Goal: Transaction & Acquisition: Book appointment/travel/reservation

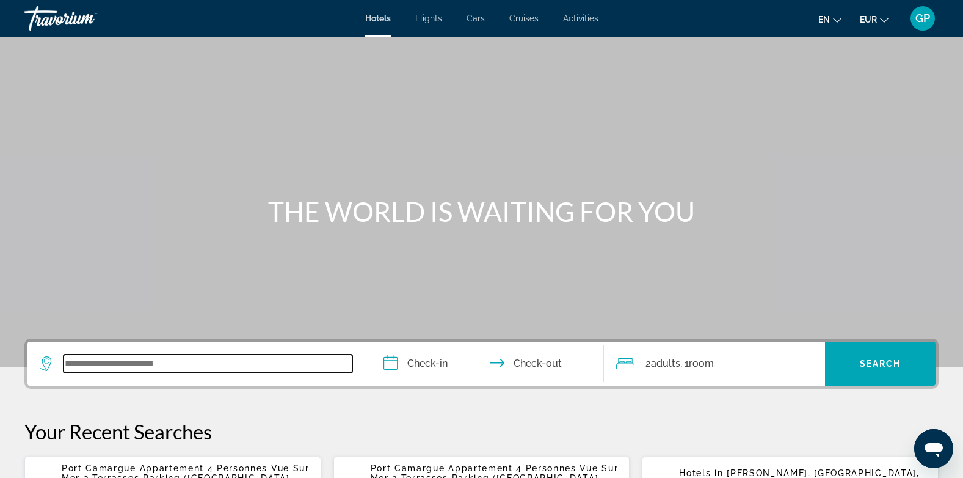
click at [83, 366] on input "Search widget" at bounding box center [208, 363] width 289 height 18
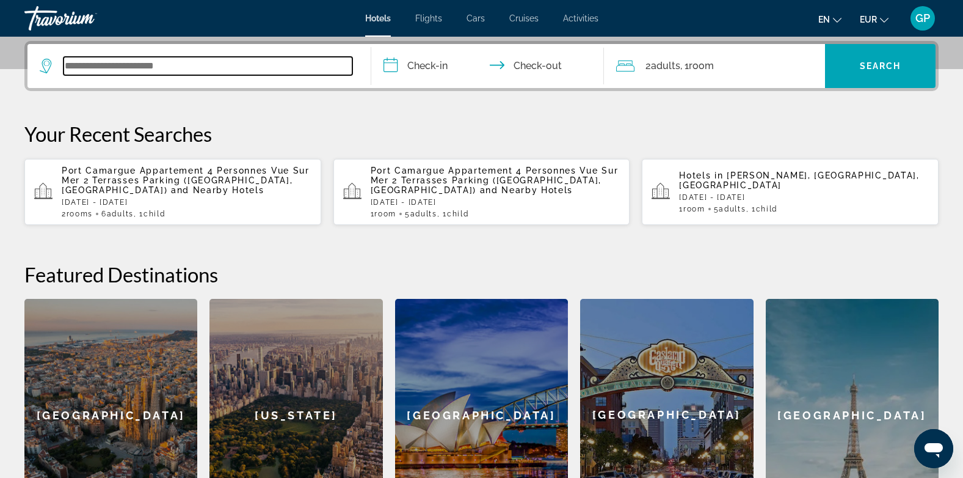
scroll to position [299, 0]
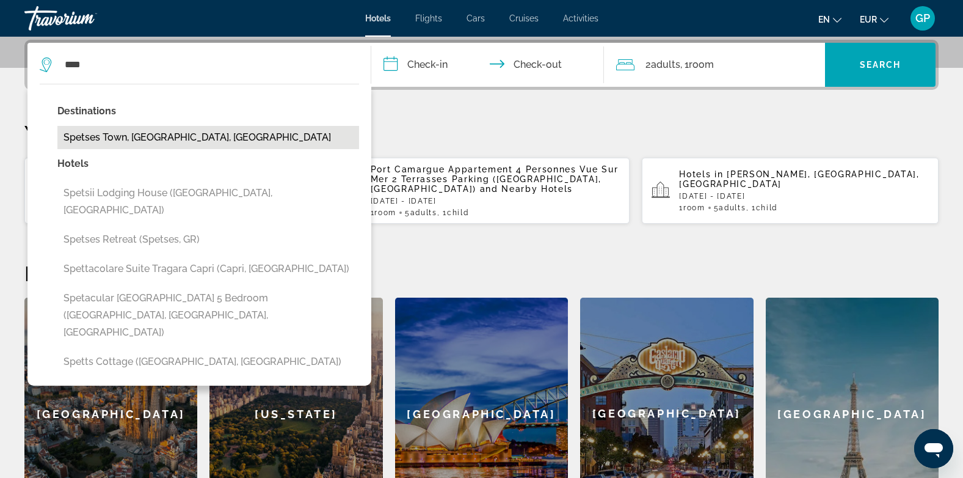
click at [126, 137] on button "Spetses Town, [GEOGRAPHIC_DATA], [GEOGRAPHIC_DATA]" at bounding box center [208, 137] width 302 height 23
type input "**********"
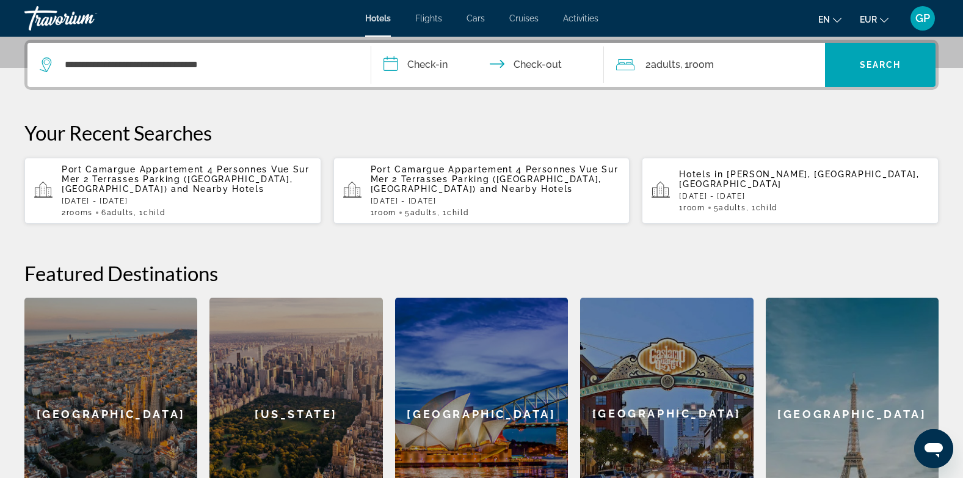
click at [436, 64] on input "**********" at bounding box center [490, 67] width 238 height 48
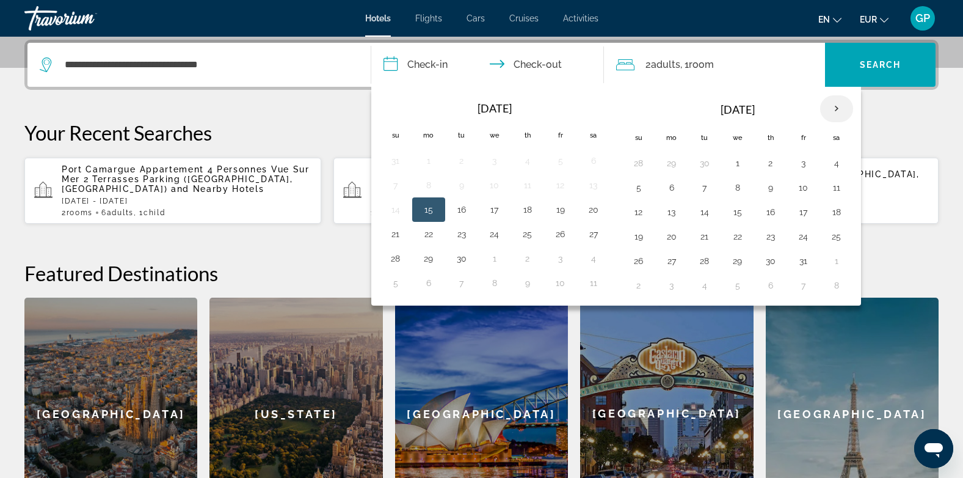
click at [833, 106] on th "Next month" at bounding box center [836, 108] width 33 height 27
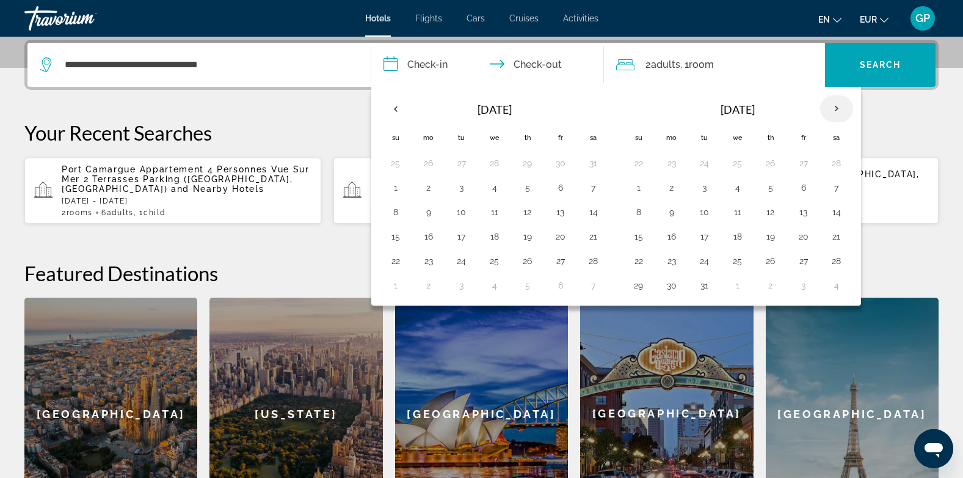
click at [833, 106] on th "Next month" at bounding box center [836, 108] width 33 height 27
click at [837, 211] on button "18" at bounding box center [837, 211] width 20 height 17
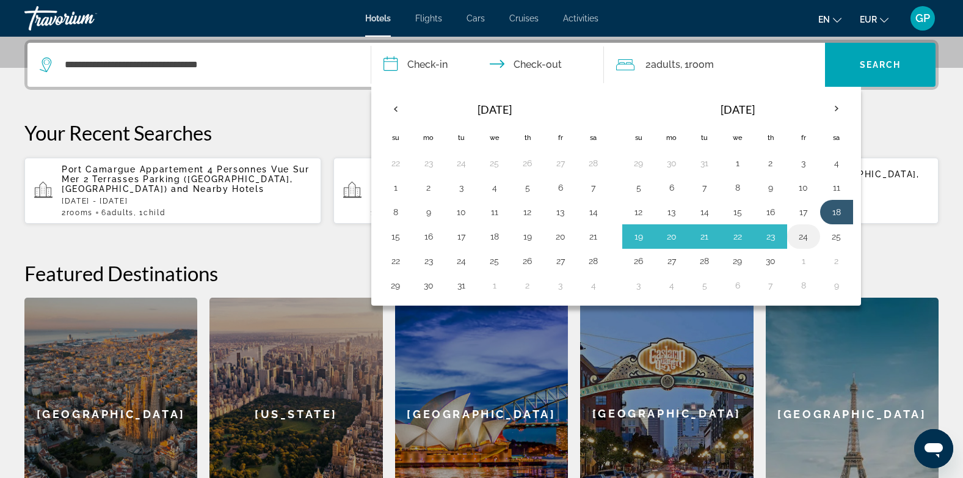
click at [798, 233] on button "24" at bounding box center [804, 236] width 20 height 17
type input "**********"
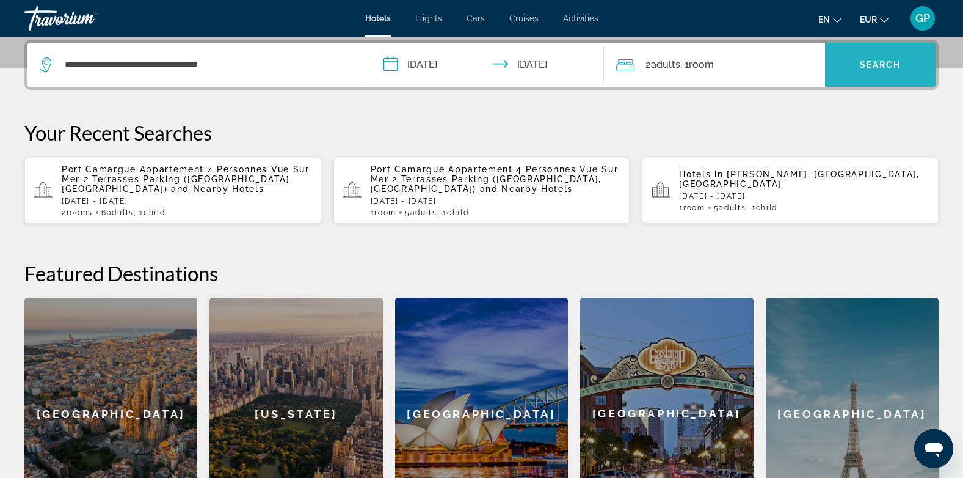
click at [879, 62] on span "Search" at bounding box center [881, 65] width 42 height 10
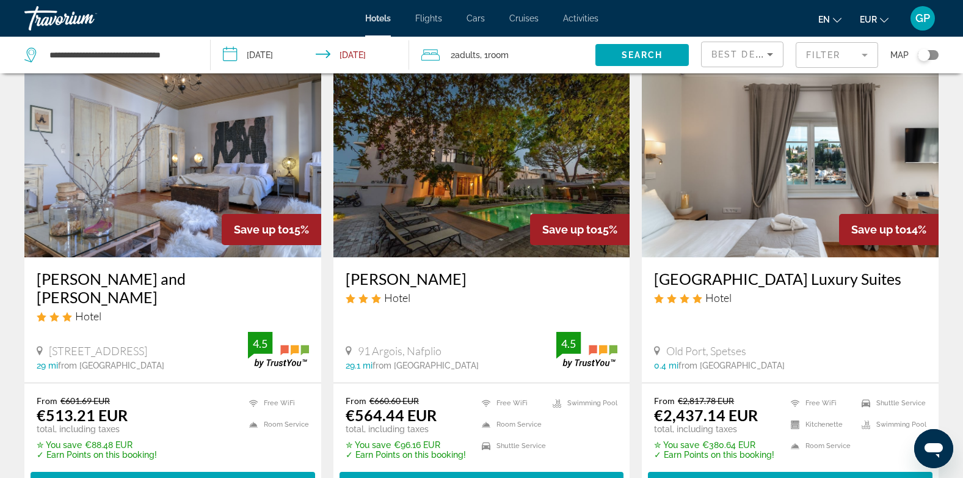
scroll to position [977, 0]
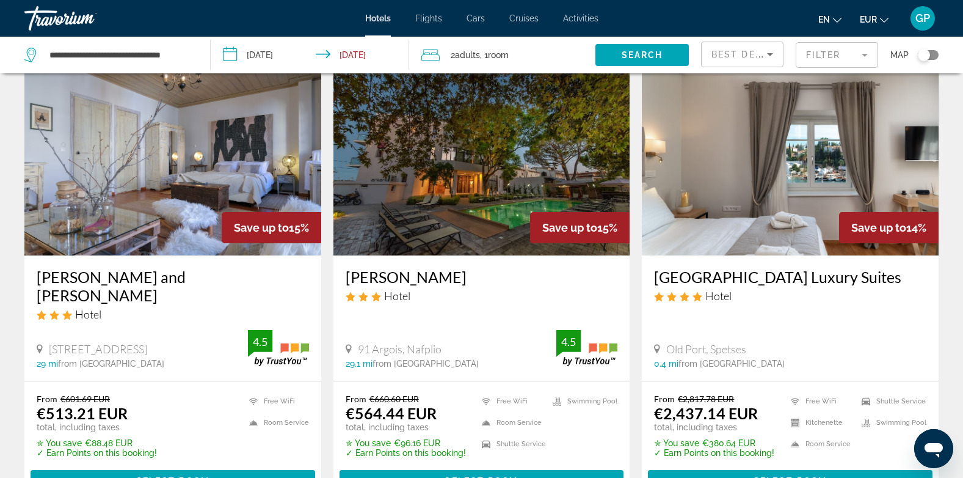
click at [745, 53] on span "Best Deals" at bounding box center [744, 54] width 64 height 10
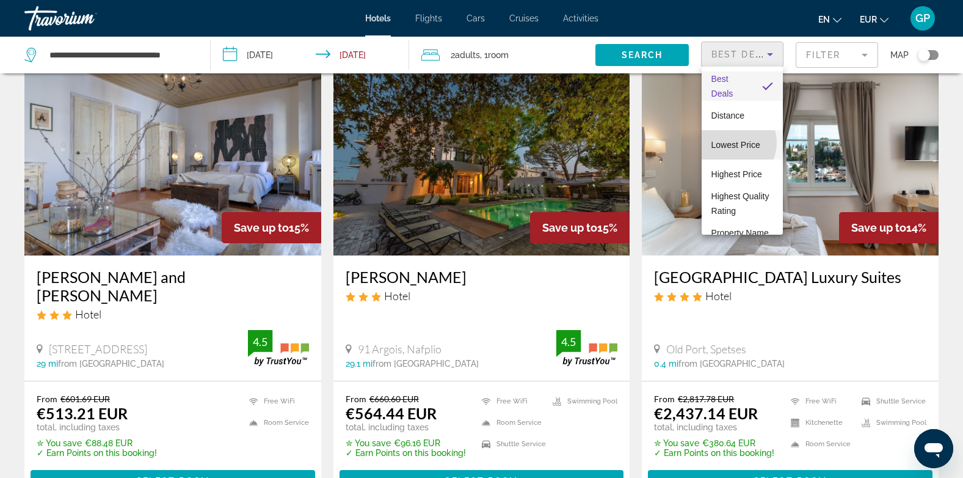
click at [732, 142] on span "Lowest Price" at bounding box center [736, 145] width 49 height 10
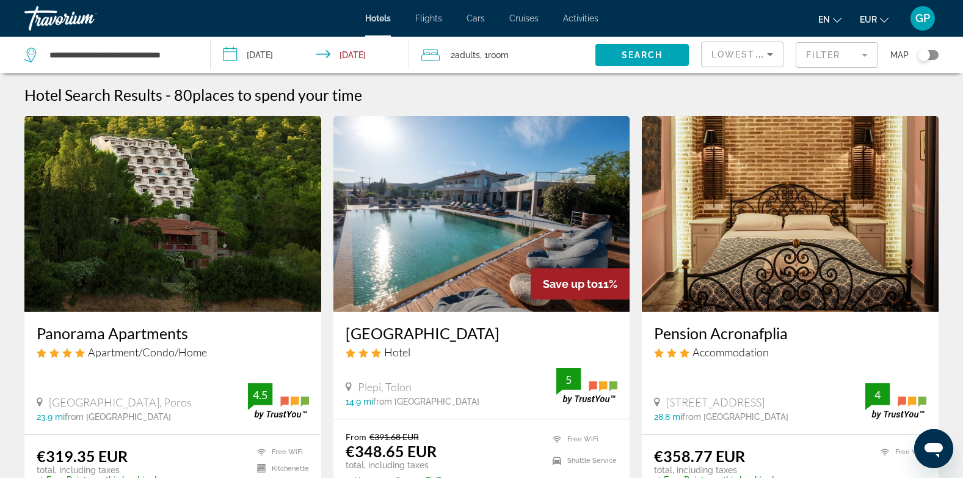
click at [463, 271] on img "Main content" at bounding box center [482, 213] width 297 height 195
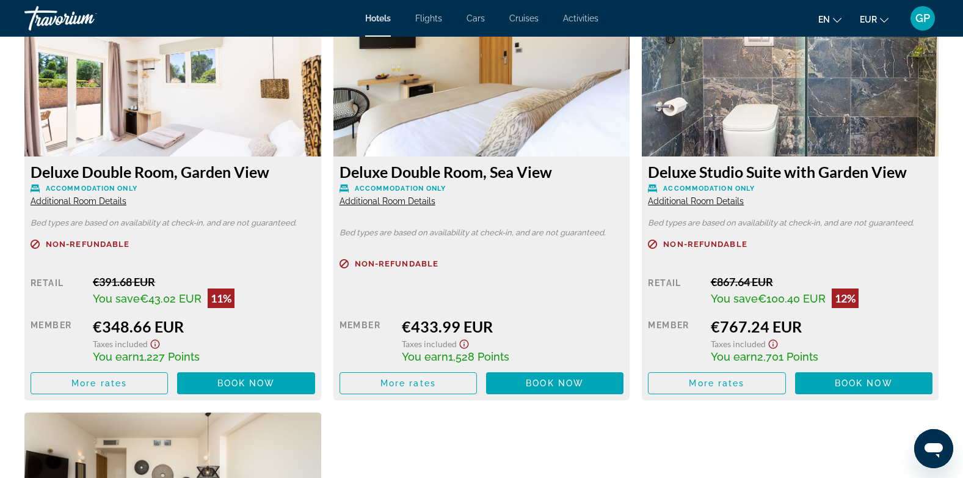
scroll to position [1710, 0]
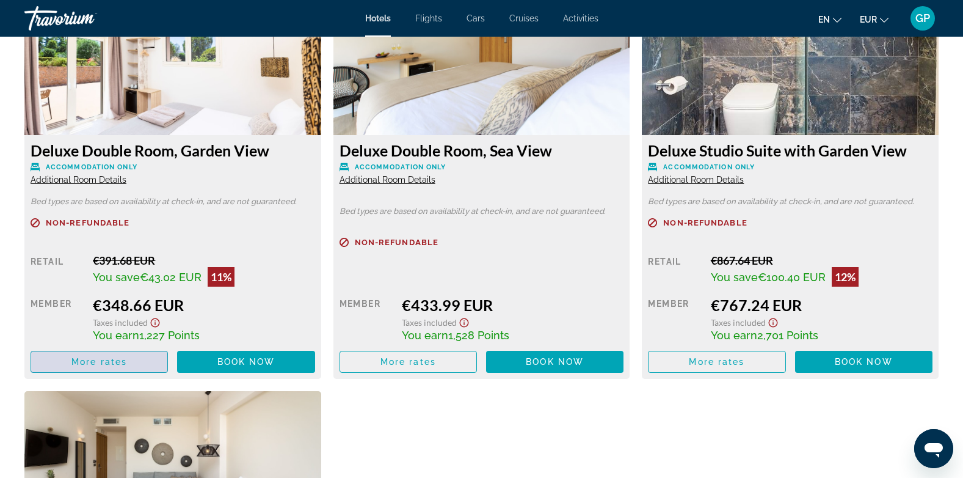
click at [111, 358] on span "More rates" at bounding box center [99, 362] width 56 height 10
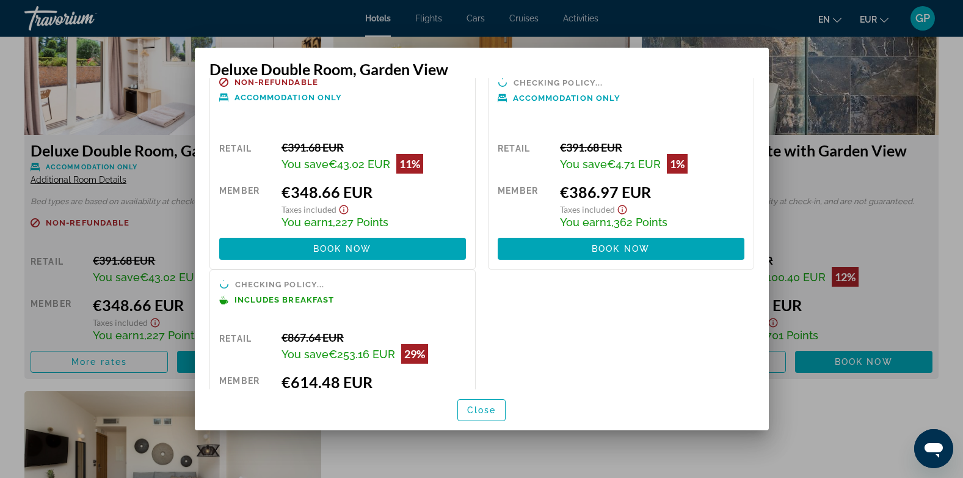
scroll to position [61, 0]
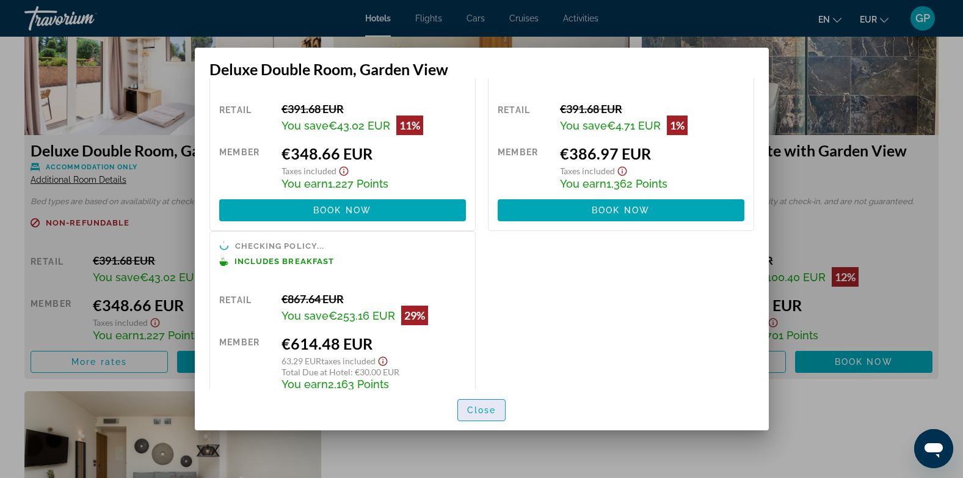
click at [484, 410] on span "Close" at bounding box center [481, 410] width 29 height 10
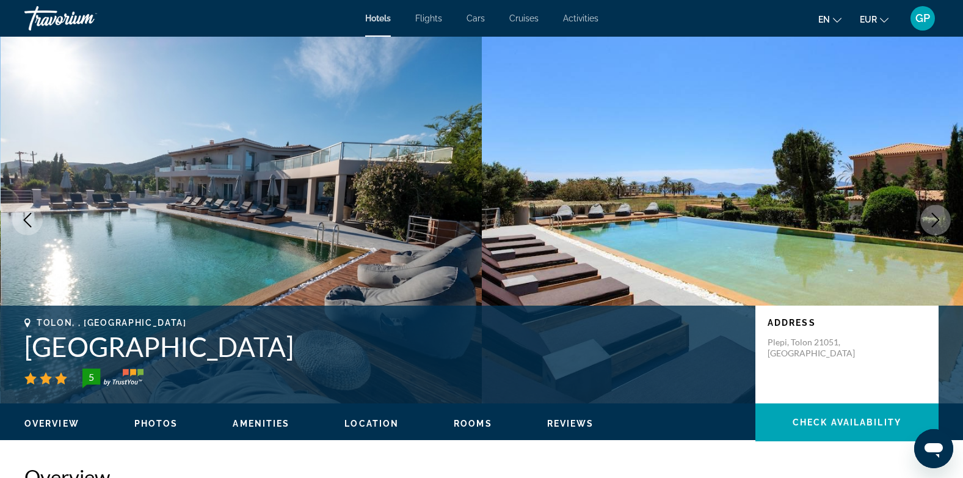
scroll to position [1710, 0]
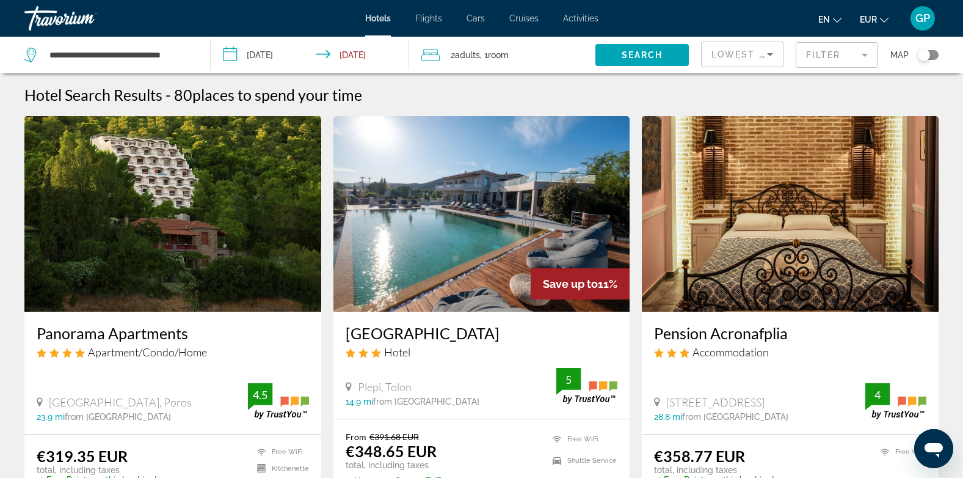
click at [927, 53] on div "Toggle map" at bounding box center [924, 55] width 12 height 12
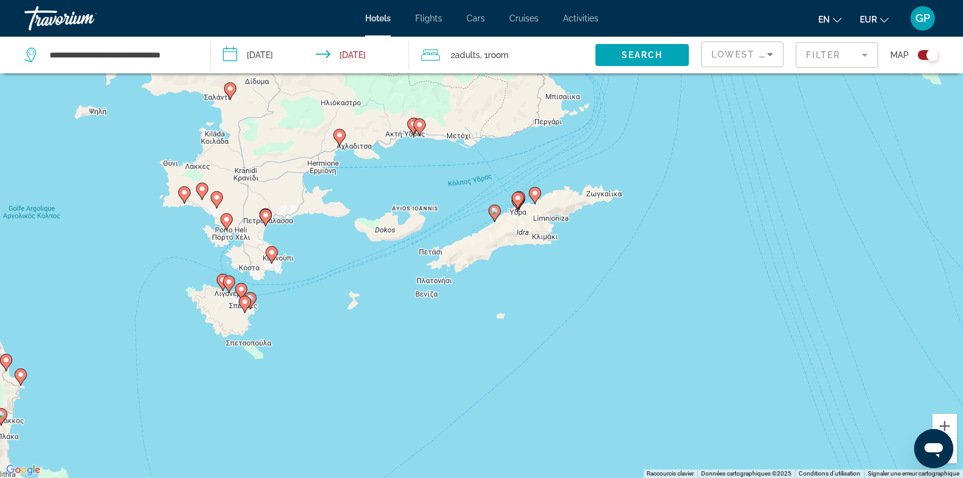
drag, startPoint x: 572, startPoint y: 246, endPoint x: 582, endPoint y: 286, distance: 41.5
click at [582, 286] on div "Pour activer le glissement avec le clavier, appuyez sur Alt+Entrée. Une fois ce…" at bounding box center [481, 239] width 963 height 478
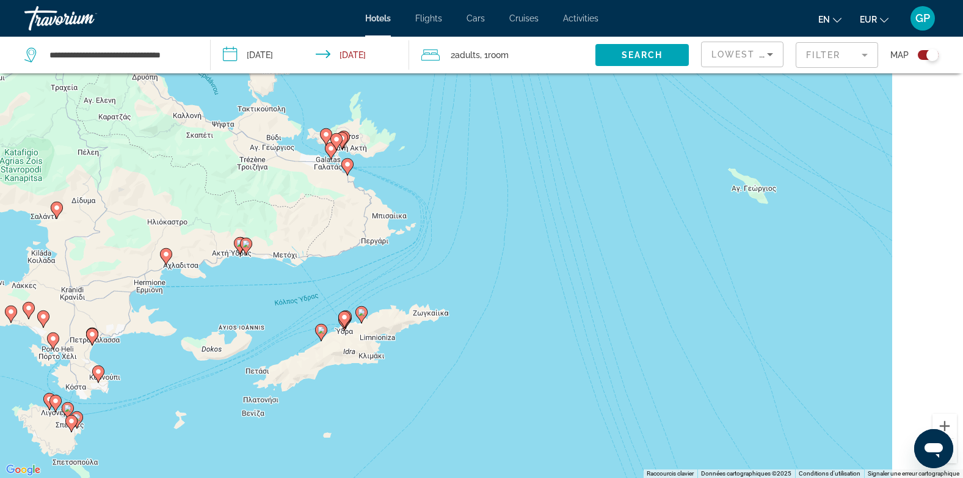
drag, startPoint x: 878, startPoint y: 136, endPoint x: 655, endPoint y: 333, distance: 296.9
click at [655, 335] on div "Pour activer le glissement avec le clavier, appuyez sur Alt+Entrée. Une fois ce…" at bounding box center [481, 239] width 963 height 478
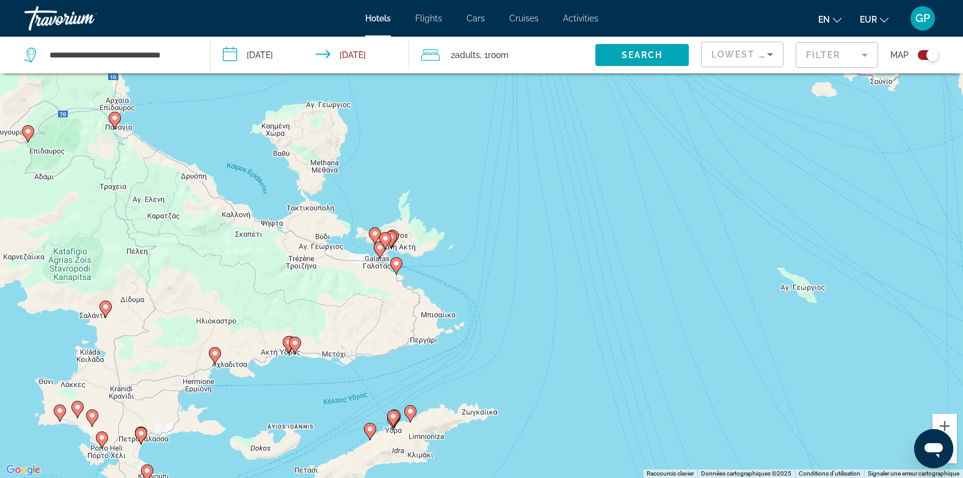
drag, startPoint x: 392, startPoint y: 264, endPoint x: 500, endPoint y: 302, distance: 114.4
click at [500, 302] on div "Pour activer le glissement avec le clavier, appuyez sur Alt+Entrée. Une fois ce…" at bounding box center [481, 239] width 963 height 478
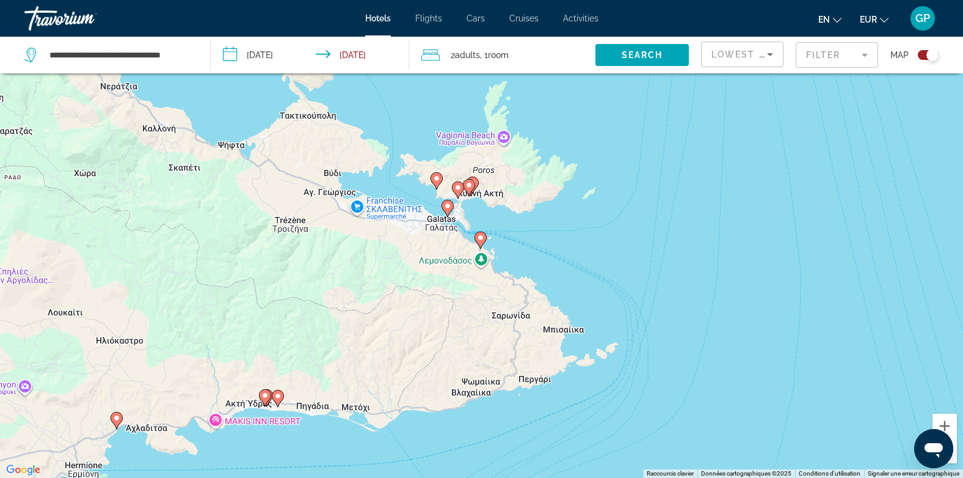
drag, startPoint x: 397, startPoint y: 242, endPoint x: 585, endPoint y: 244, distance: 188.1
click at [585, 244] on div "Pour activer le glissement avec le clavier, appuyez sur Alt+Entrée. Une fois ce…" at bounding box center [481, 239] width 963 height 478
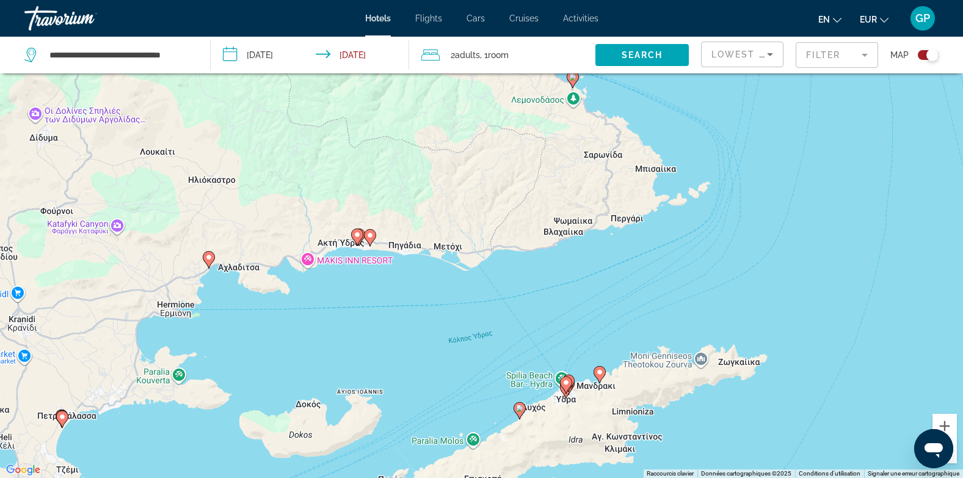
drag, startPoint x: 312, startPoint y: 370, endPoint x: 474, endPoint y: 182, distance: 248.6
click at [474, 182] on div "Pour activer le glissement avec le clavier, appuyez sur Alt+Entrée. Une fois ce…" at bounding box center [481, 239] width 963 height 478
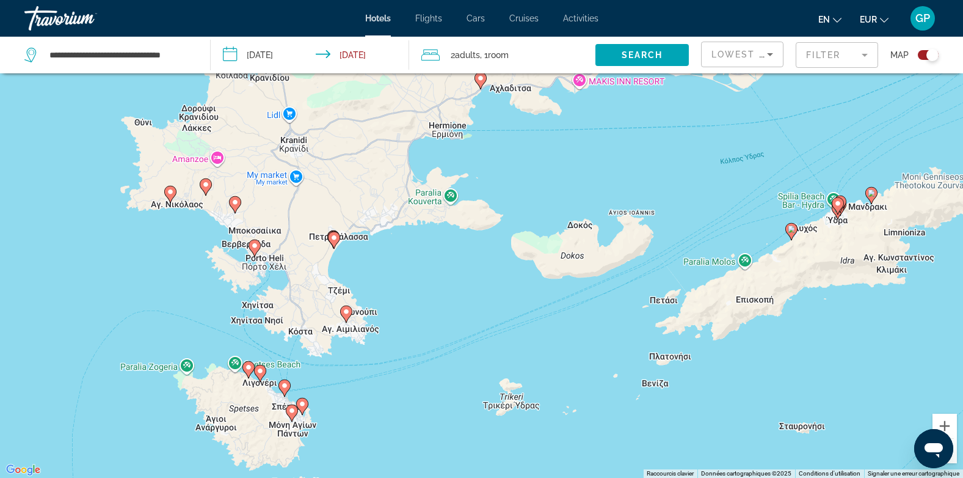
drag, startPoint x: 369, startPoint y: 292, endPoint x: 596, endPoint y: 159, distance: 262.5
click at [594, 160] on div "Pour activer le glissement avec le clavier, appuyez sur Alt+Entrée. Une fois ce…" at bounding box center [481, 239] width 963 height 478
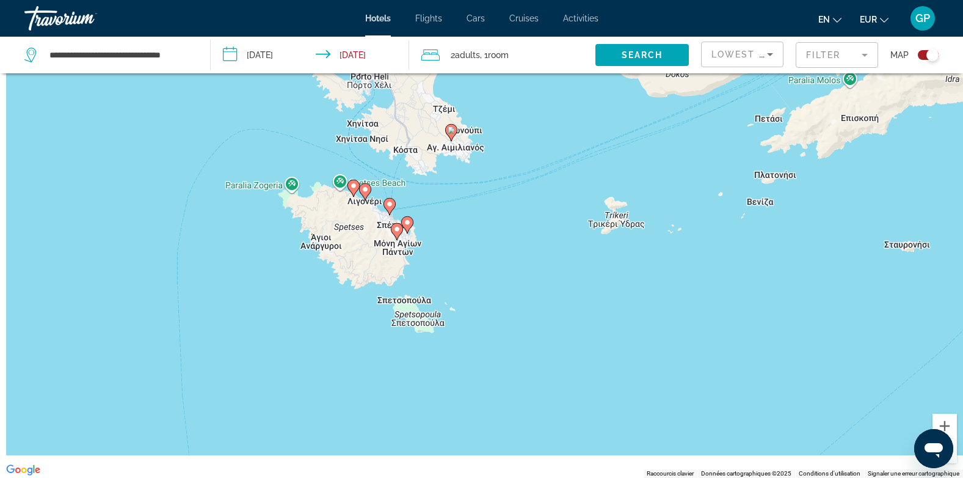
drag, startPoint x: 310, startPoint y: 382, endPoint x: 349, endPoint y: 224, distance: 162.2
click at [349, 224] on div "Pour activer le glissement avec le clavier, appuyez sur Alt+Entrée. Une fois ce…" at bounding box center [481, 239] width 963 height 478
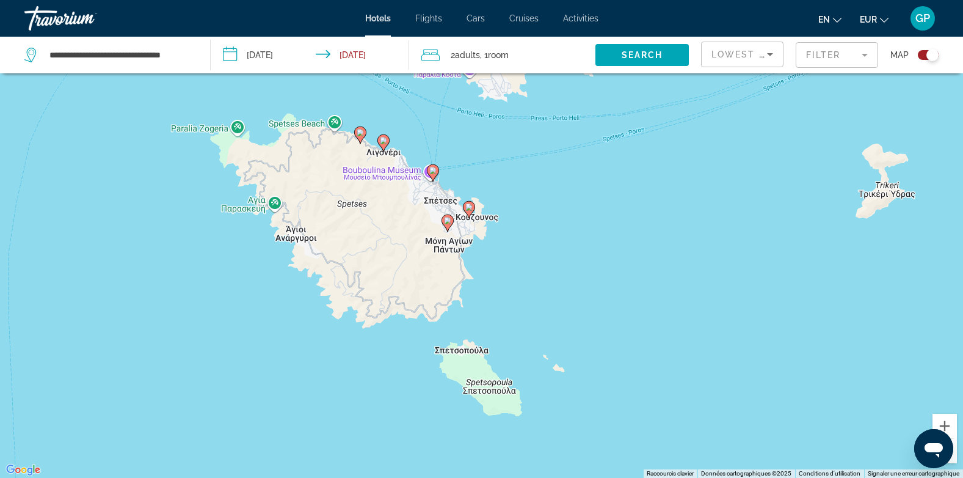
click at [360, 134] on image "Main content" at bounding box center [360, 132] width 7 height 7
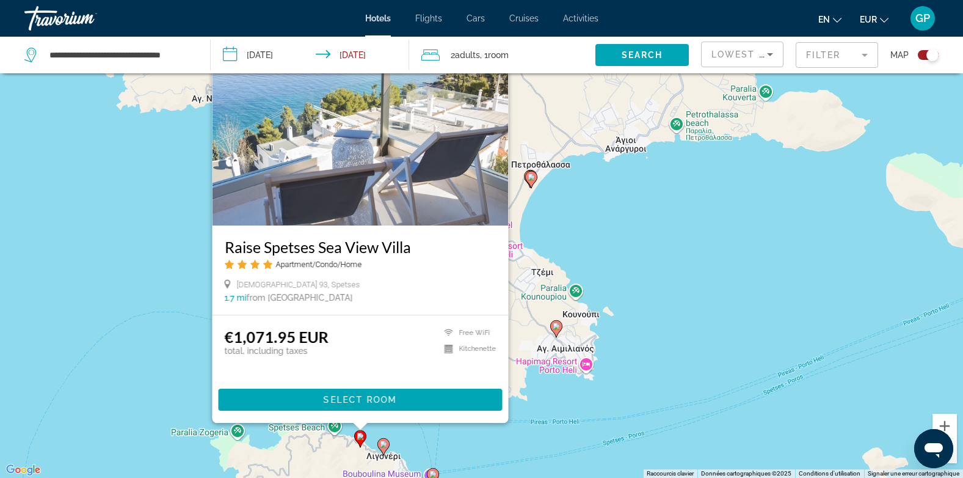
click at [385, 445] on image "Main content" at bounding box center [383, 443] width 7 height 7
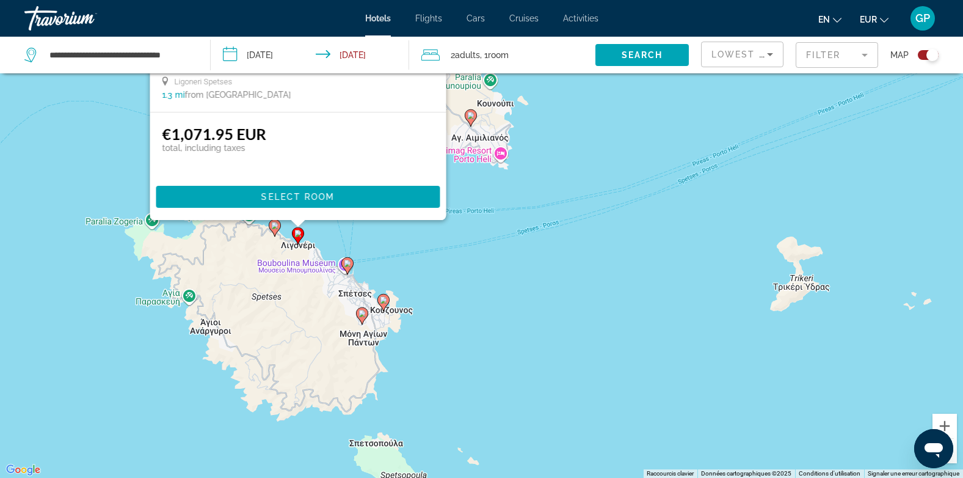
drag, startPoint x: 588, startPoint y: 427, endPoint x: 480, endPoint y: 156, distance: 292.0
click at [484, 156] on div "Pour activer le glissement avec le clavier, appuyez sur Alt+Entrée. Une fois ce…" at bounding box center [481, 239] width 963 height 478
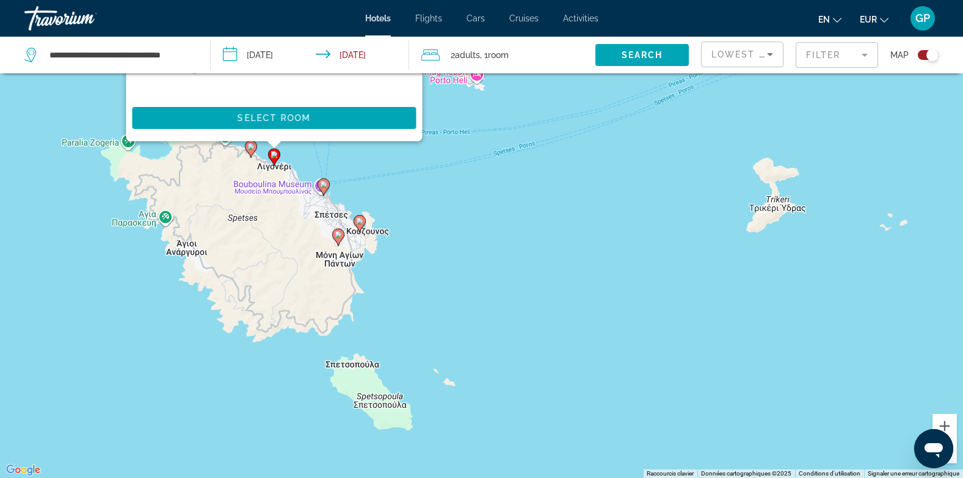
click at [323, 188] on image "Main content" at bounding box center [323, 184] width 7 height 7
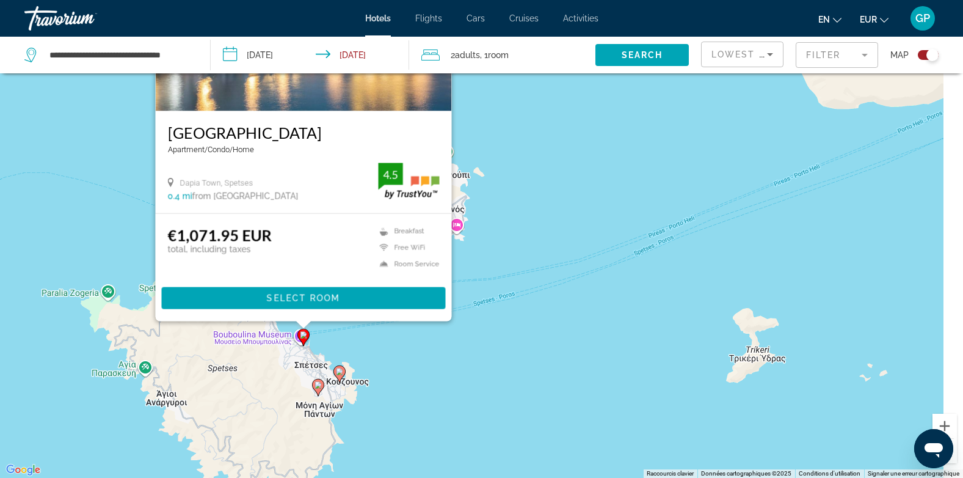
drag, startPoint x: 549, startPoint y: 373, endPoint x: 518, endPoint y: 206, distance: 170.2
click at [520, 210] on div "Pour activer le glissement avec le clavier, appuyez sur Alt+Entrée. Une fois ce…" at bounding box center [481, 239] width 963 height 478
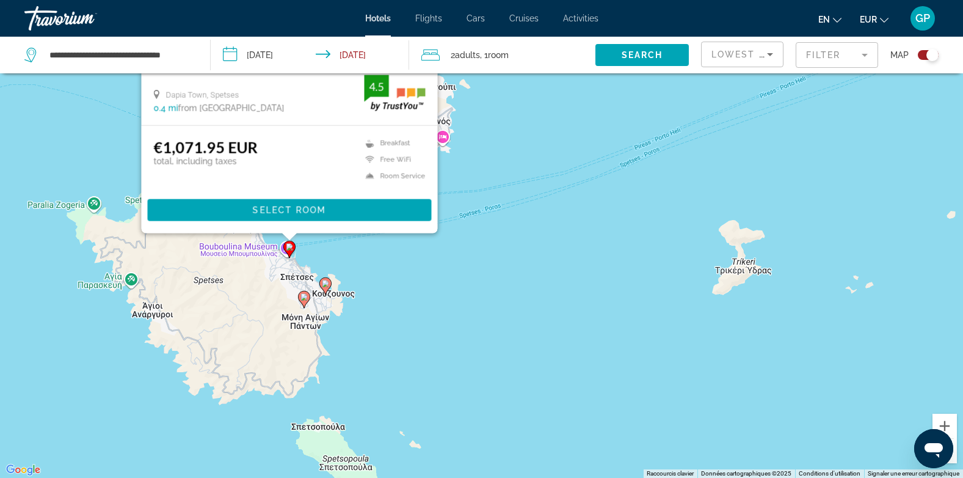
click at [326, 291] on icon "Main content" at bounding box center [324, 286] width 11 height 16
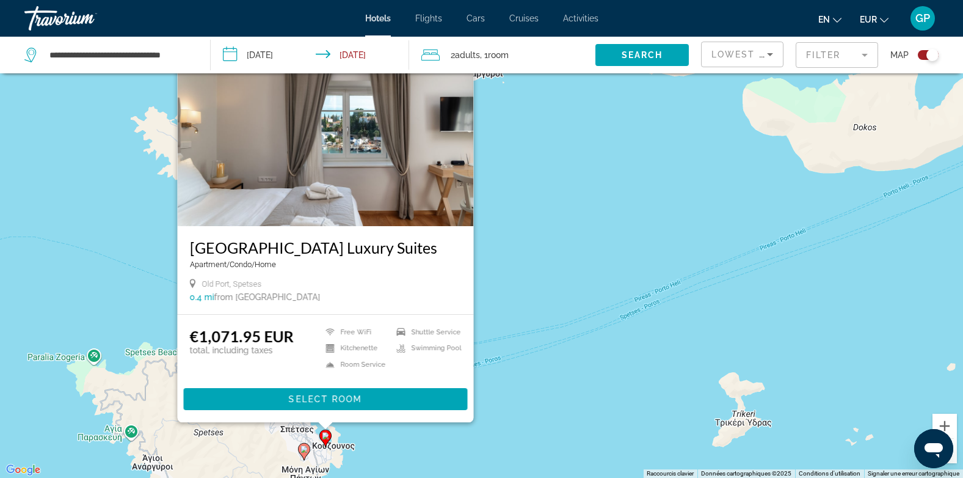
click at [306, 452] on image "Main content" at bounding box center [304, 448] width 7 height 7
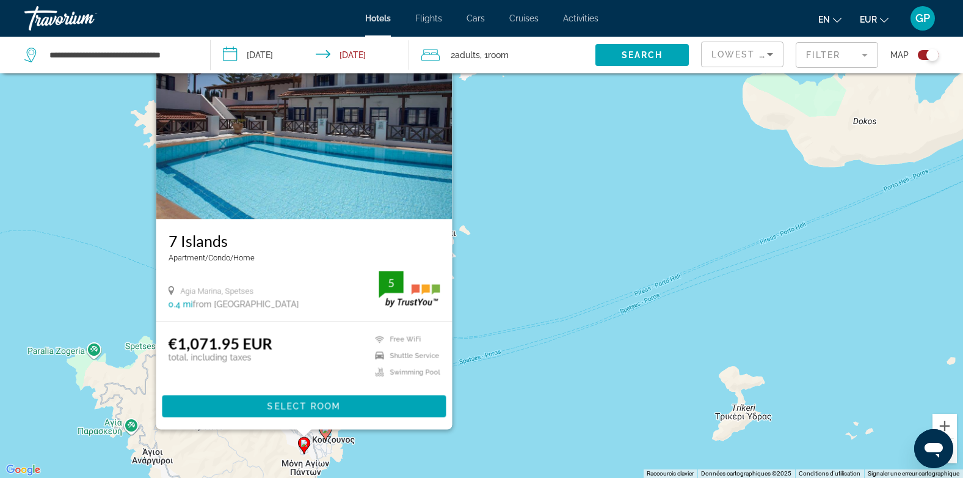
click at [508, 351] on div "Pour activer le glissement avec le clavier, appuyez sur Alt+Entrée. Une fois ce…" at bounding box center [481, 239] width 963 height 478
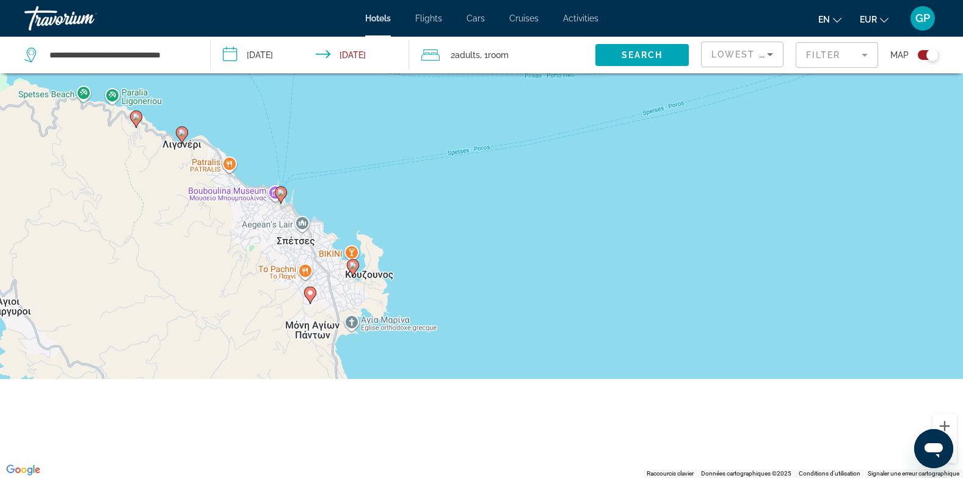
drag, startPoint x: 218, startPoint y: 395, endPoint x: 423, endPoint y: 132, distance: 333.8
click at [423, 132] on div "Pour activer le glissement avec le clavier, appuyez sur Alt+Entrée. Une fois ce…" at bounding box center [481, 239] width 963 height 478
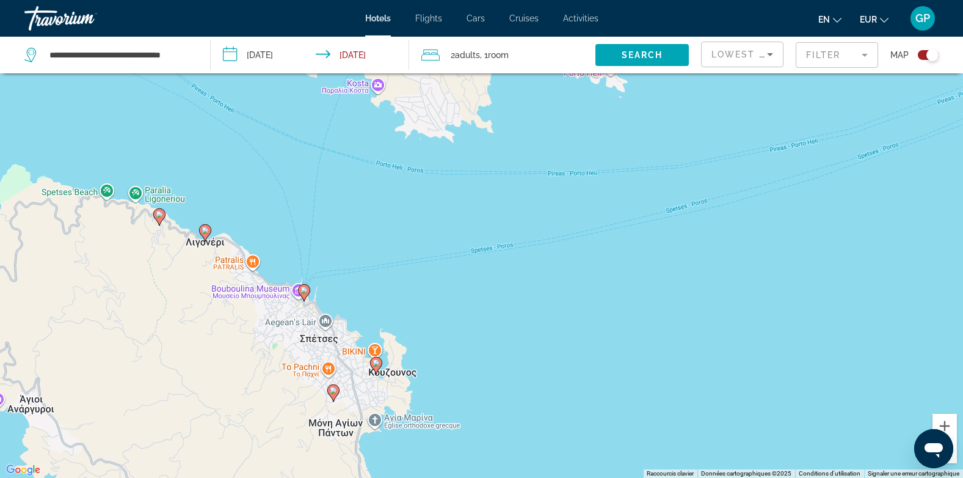
drag, startPoint x: 282, startPoint y: 194, endPoint x: 275, endPoint y: 338, distance: 143.7
click at [275, 338] on div "Pour activer le glissement avec le clavier, appuyez sur Alt+Entrée. Une fois ce…" at bounding box center [481, 239] width 963 height 478
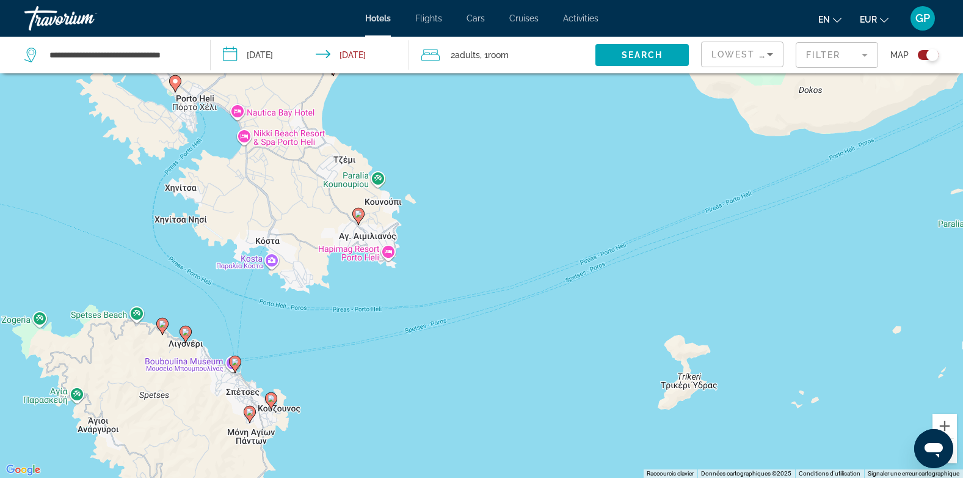
drag, startPoint x: 298, startPoint y: 217, endPoint x: 296, endPoint y: 311, distance: 93.5
click at [296, 311] on div "Pour activer le glissement avec le clavier, appuyez sur Alt+Entrée. Une fois ce…" at bounding box center [481, 239] width 963 height 478
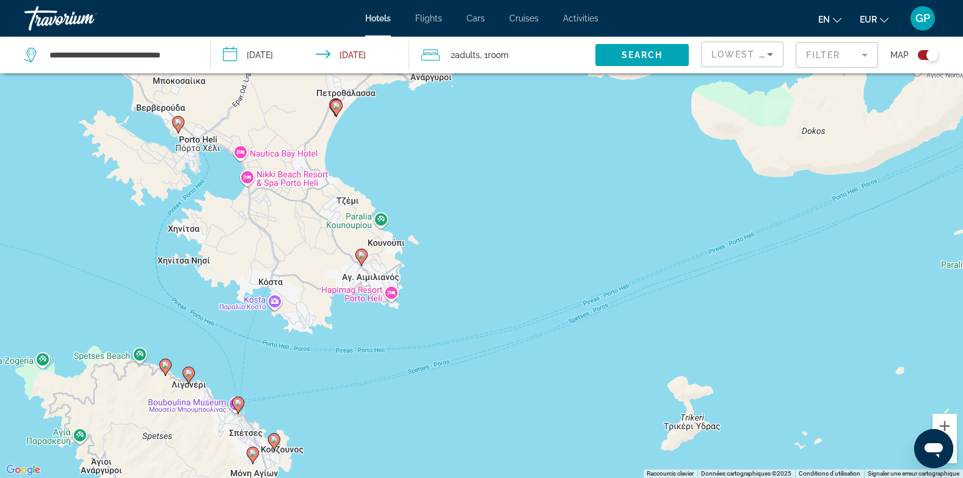
click at [363, 257] on image "Main content" at bounding box center [361, 254] width 7 height 7
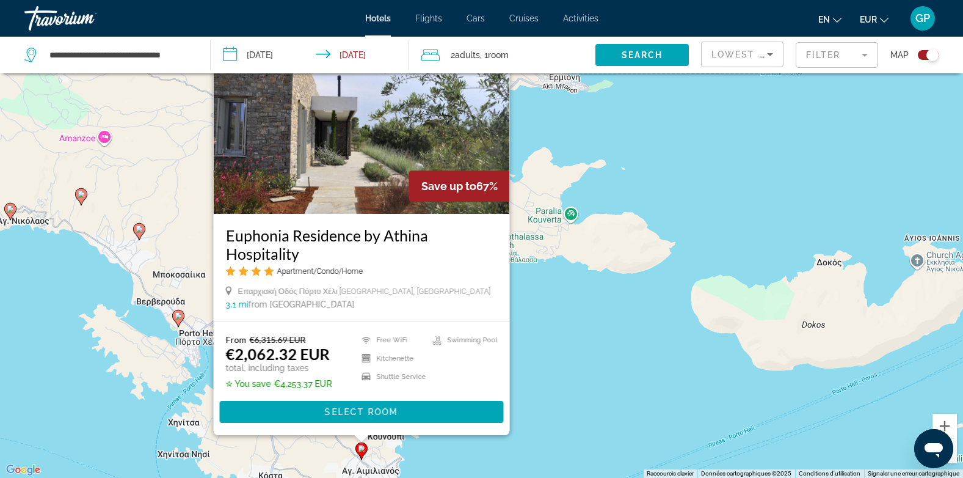
drag, startPoint x: 509, startPoint y: 312, endPoint x: 519, endPoint y: 311, distance: 10.5
click at [509, 312] on div "Euphonia Residence by Athina Hospitality Apartment/Condo/Home Επαρχιακή Οδός [G…" at bounding box center [361, 268] width 296 height 108
click at [535, 307] on div "Pour activer le glissement avec le clavier, appuyez sur Alt+Entrée. Une fois ce…" at bounding box center [481, 239] width 963 height 478
